Goal: Task Accomplishment & Management: Use online tool/utility

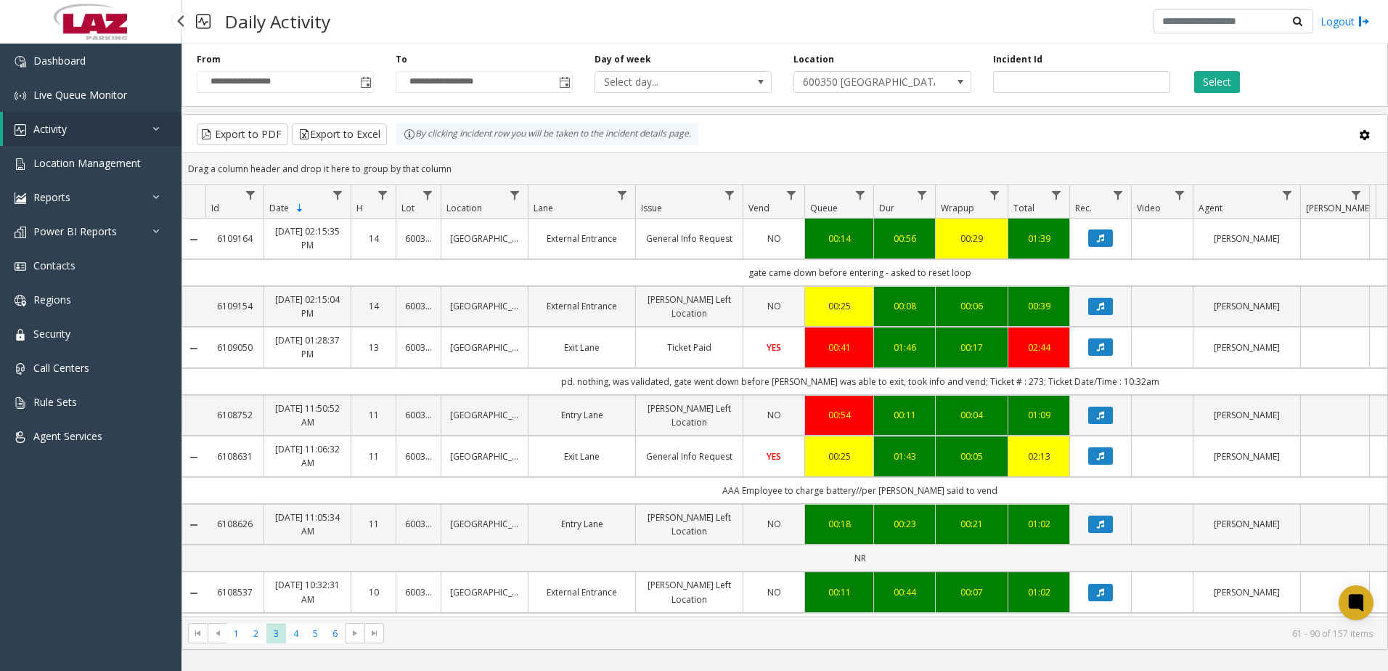
scroll to position [1218, 0]
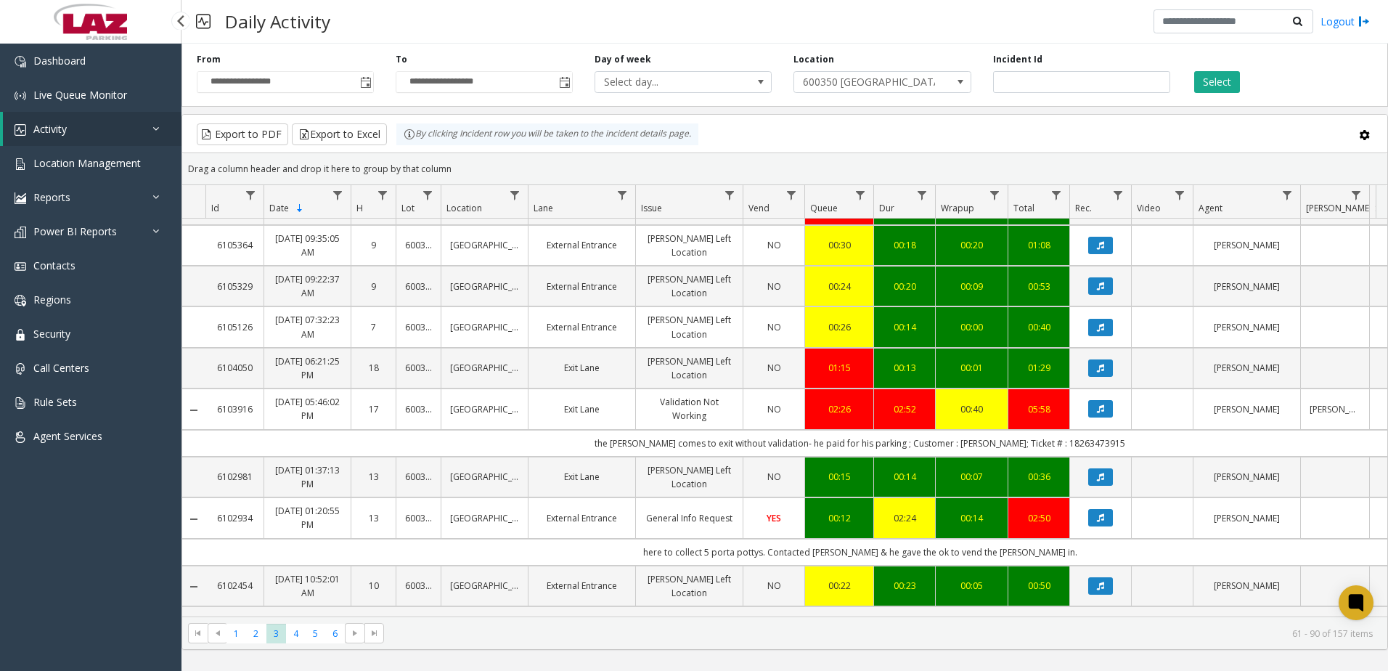
click at [77, 134] on link "Activity" at bounding box center [92, 129] width 179 height 34
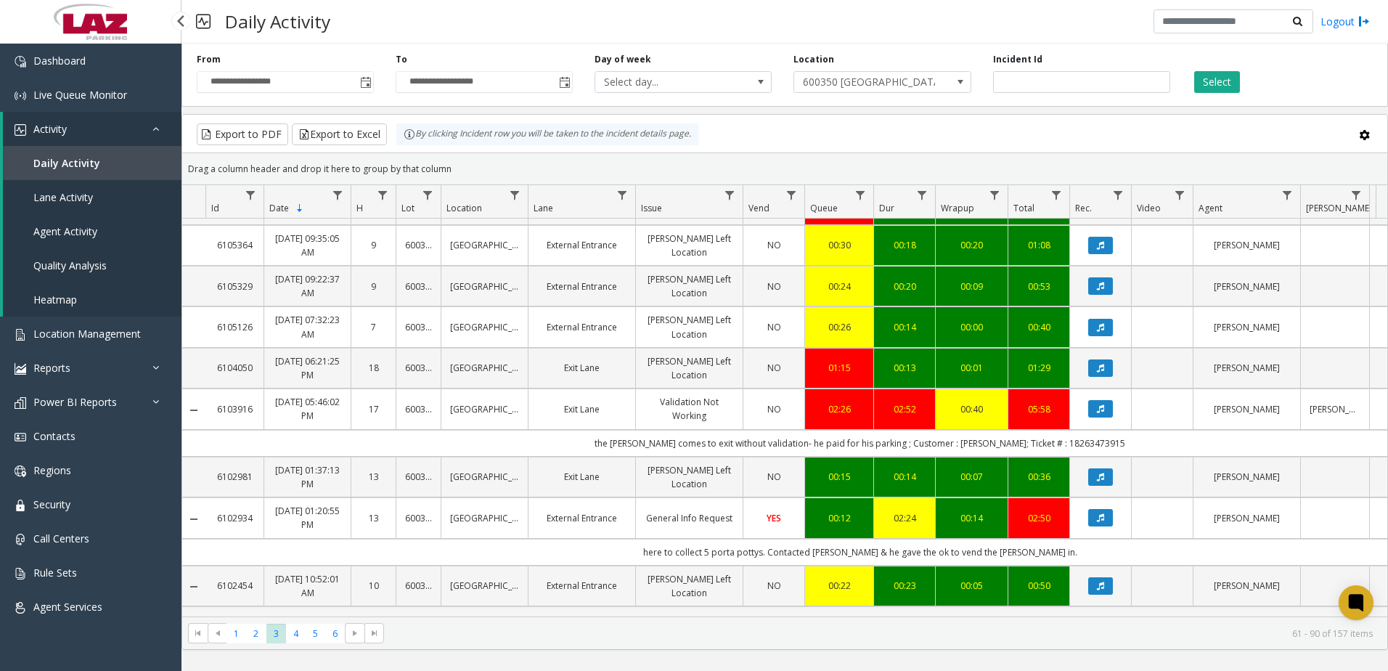
click at [66, 164] on span "Daily Activity" at bounding box center [66, 163] width 67 height 14
click at [361, 86] on span "Toggle popup" at bounding box center [366, 83] width 12 height 12
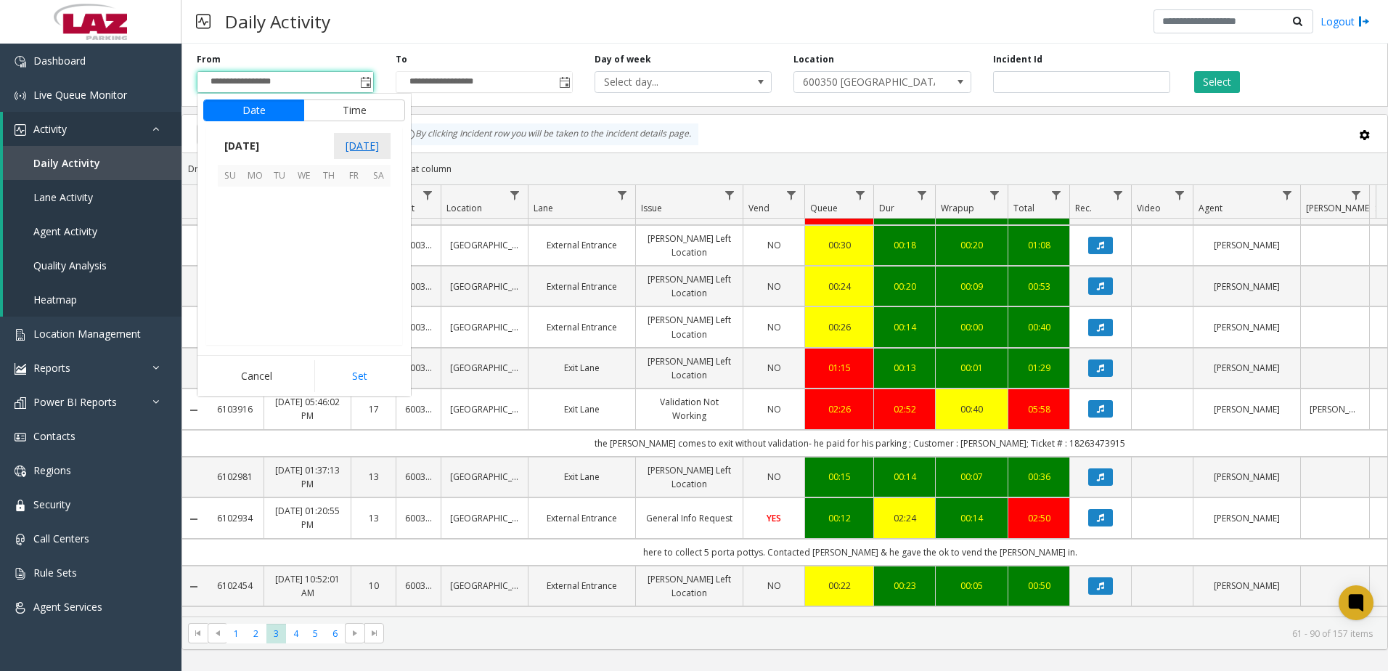
scroll to position [260465, 0]
click at [253, 226] on span "8" at bounding box center [254, 223] width 25 height 25
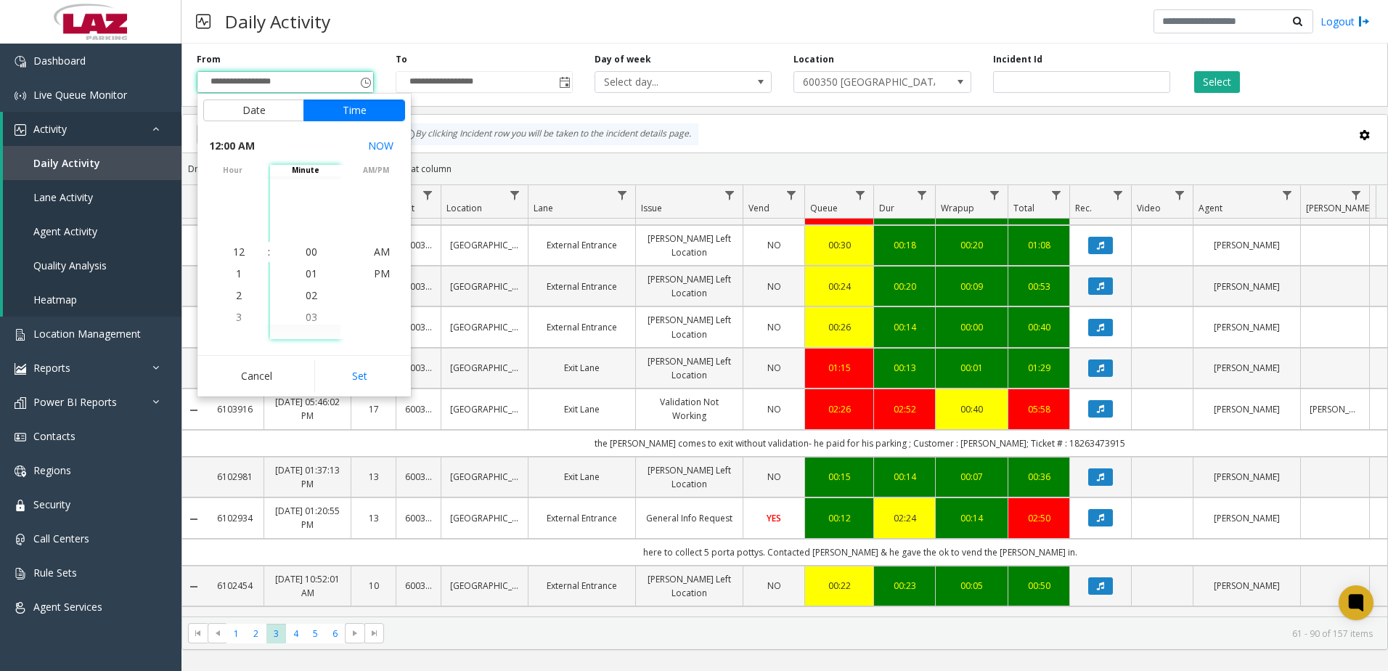
click at [354, 375] on button "Set" at bounding box center [359, 376] width 91 height 32
type input "**********"
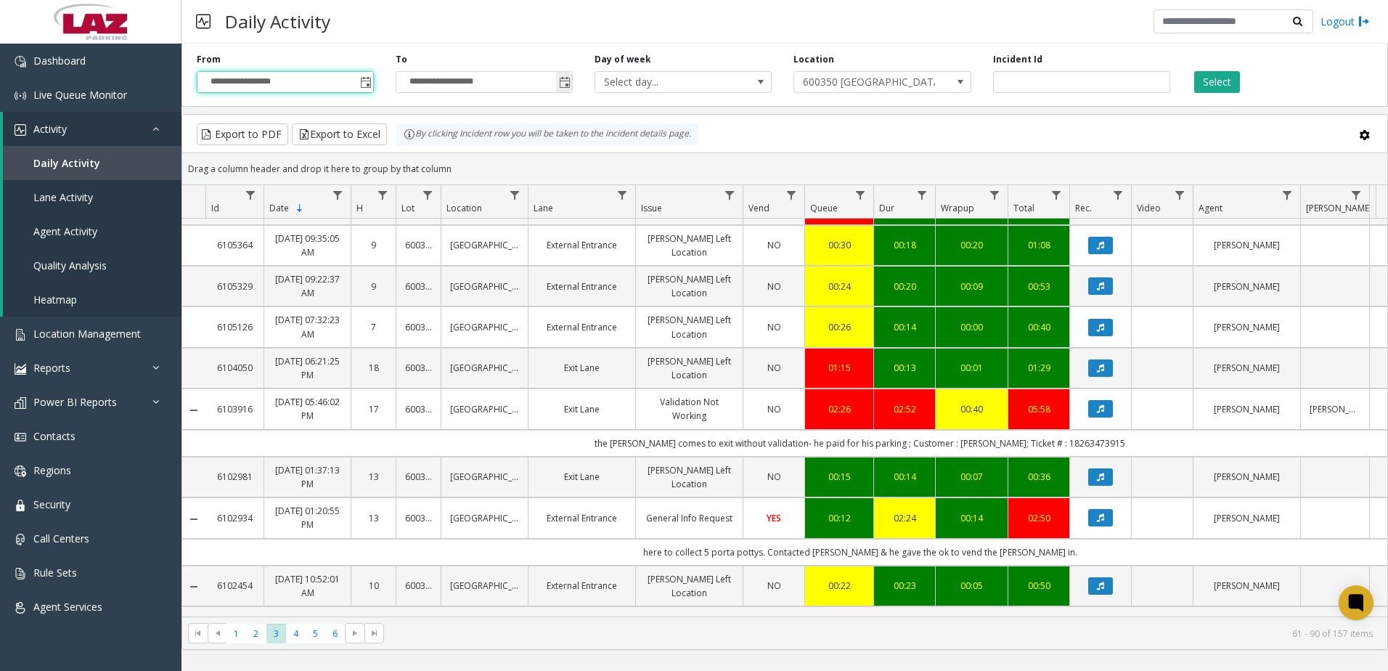
click at [569, 81] on span "Toggle popup" at bounding box center [565, 83] width 12 height 12
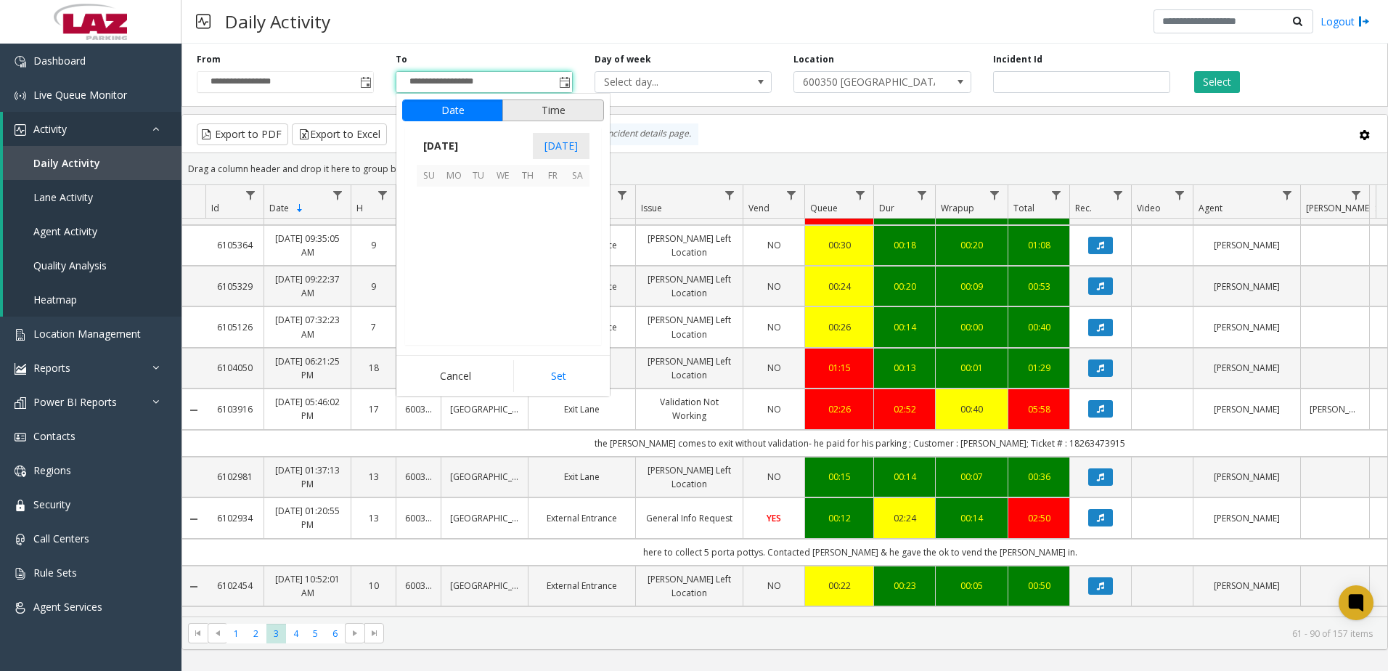
scroll to position [22, 0]
click at [427, 249] on span "14" at bounding box center [429, 248] width 25 height 25
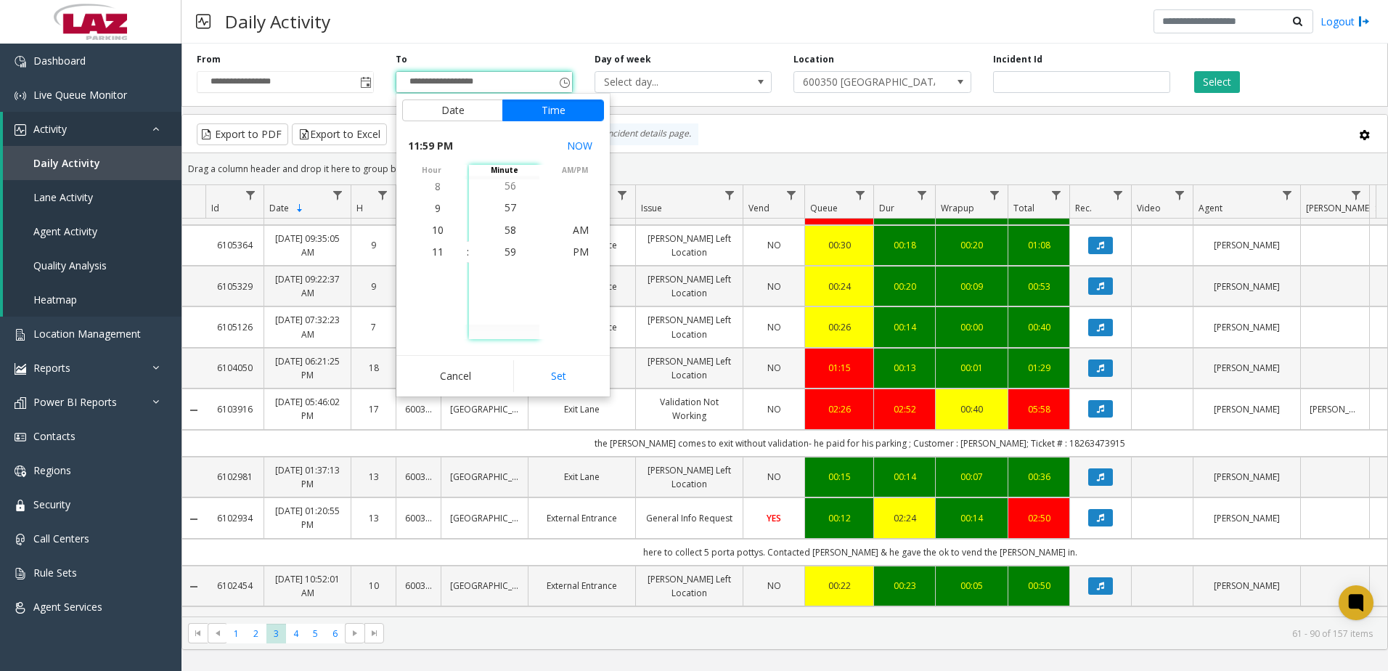
click at [569, 380] on button "Set" at bounding box center [558, 376] width 91 height 32
type input "**********"
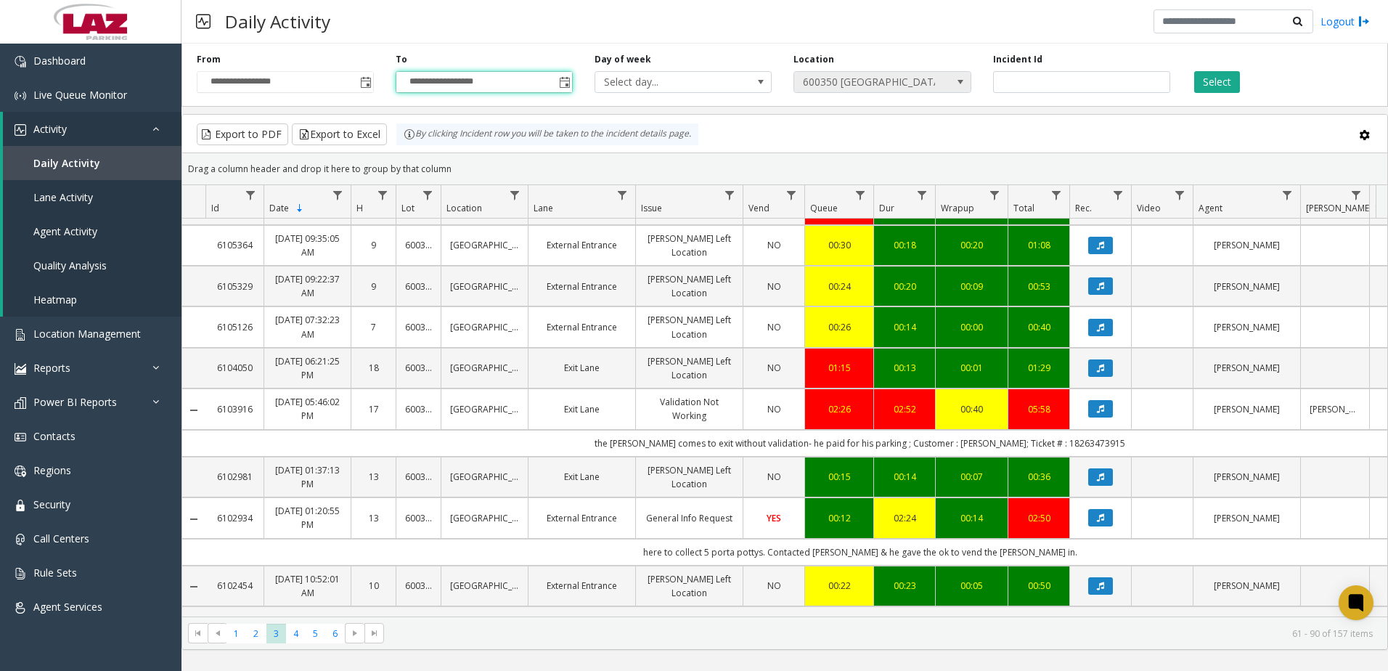
click at [806, 86] on span "600350 [GEOGRAPHIC_DATA]" at bounding box center [864, 82] width 141 height 20
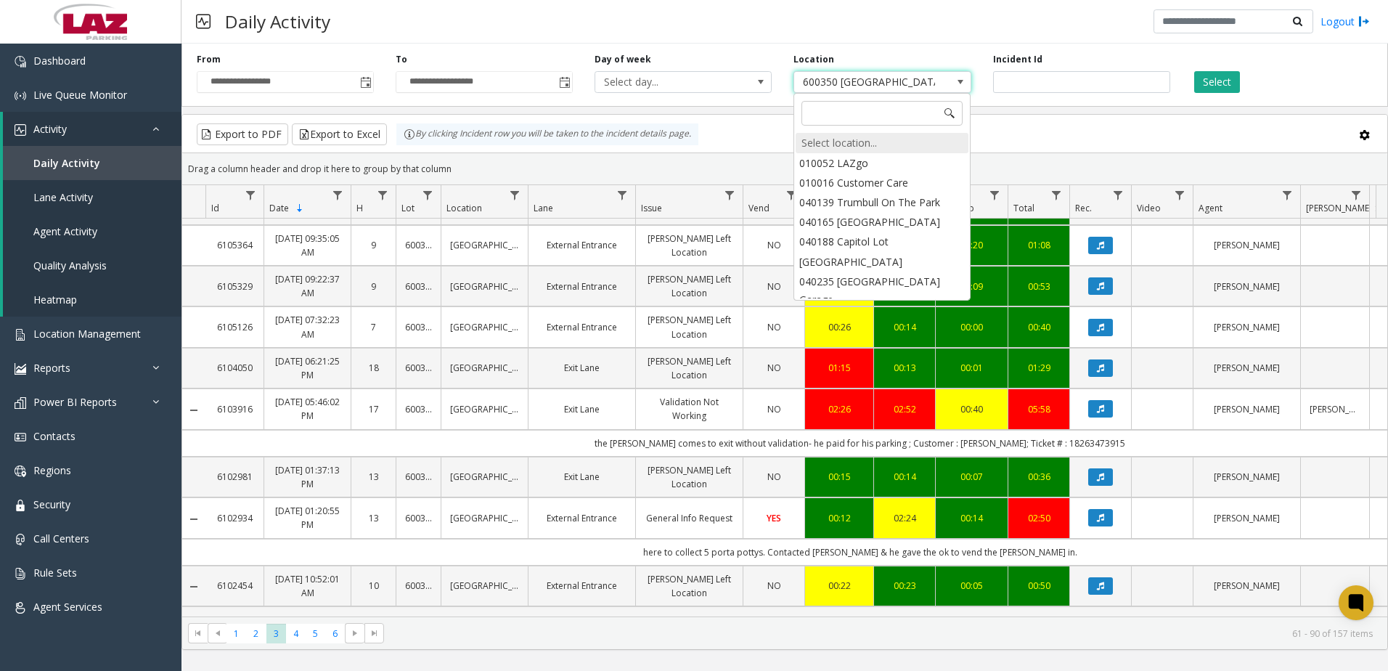
scroll to position [22168, 0]
click at [856, 140] on div "Select location..." at bounding box center [881, 143] width 173 height 20
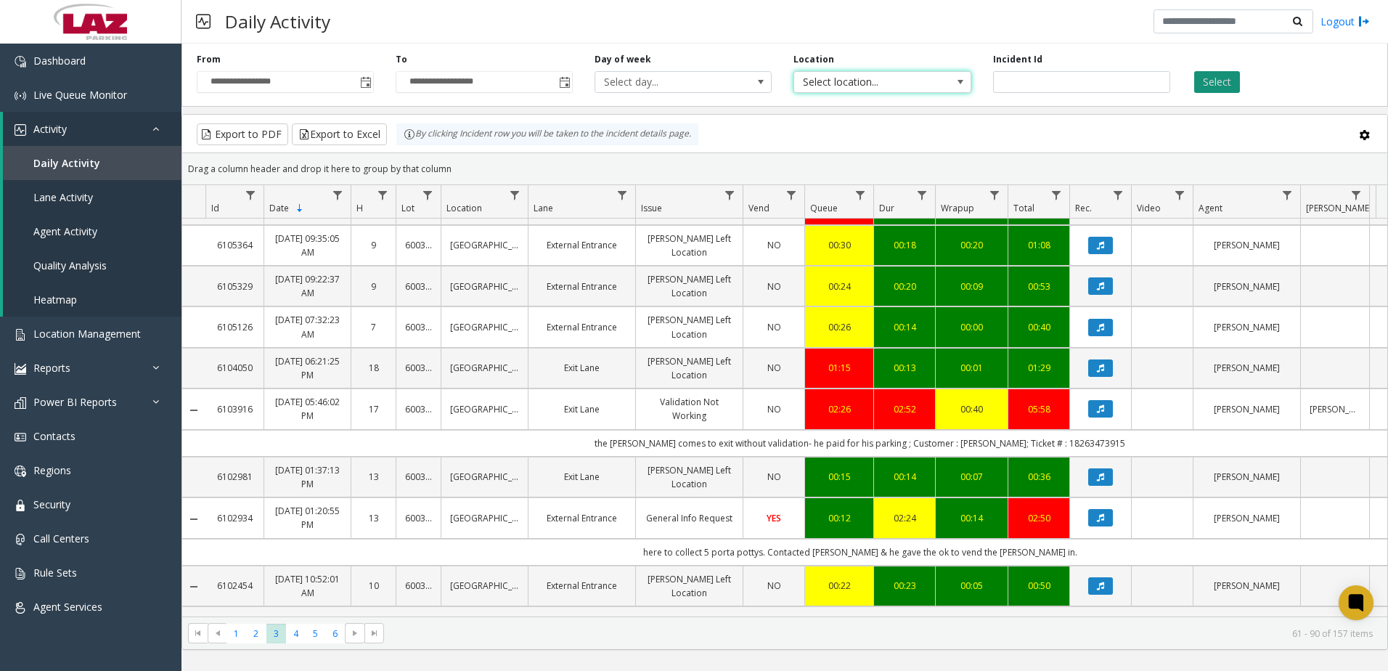
click at [1231, 73] on button "Select" at bounding box center [1217, 82] width 46 height 22
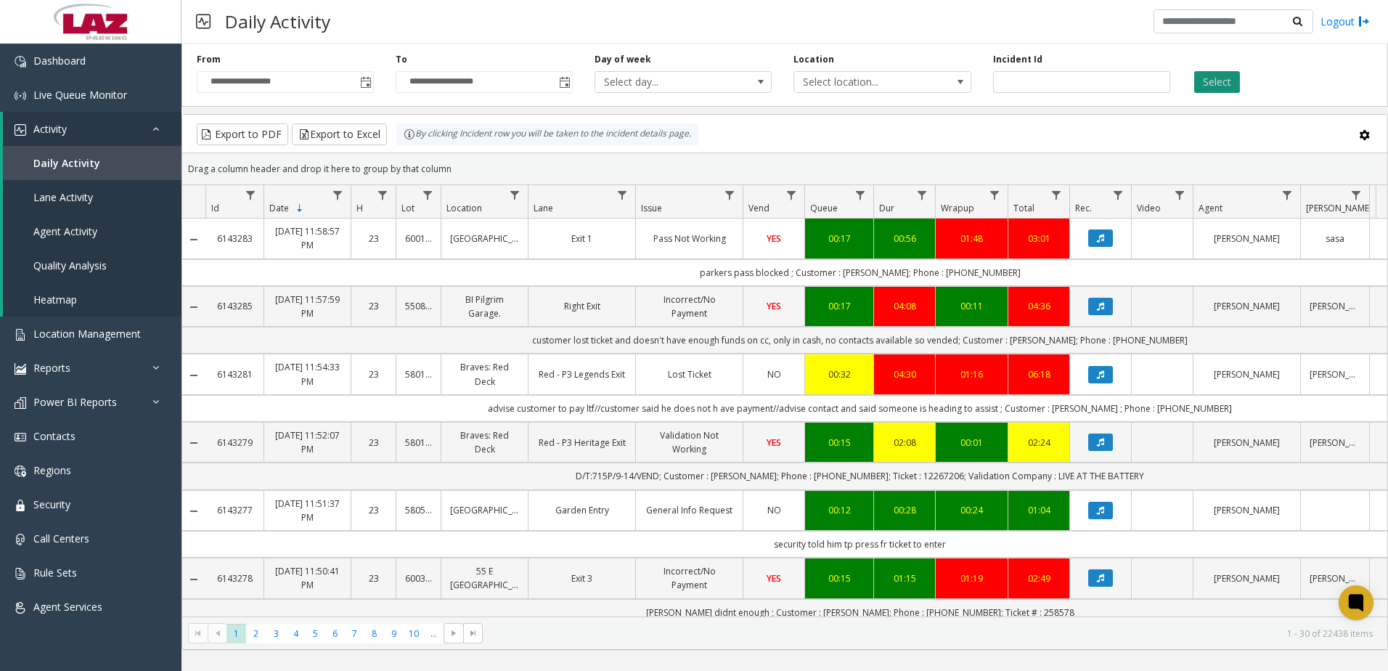
click at [1218, 73] on button "Select" at bounding box center [1217, 82] width 46 height 22
click at [358, 131] on button "Export to Excel" at bounding box center [339, 134] width 95 height 22
click at [433, 71] on span "**********" at bounding box center [484, 82] width 177 height 22
